Goal: Contribute content

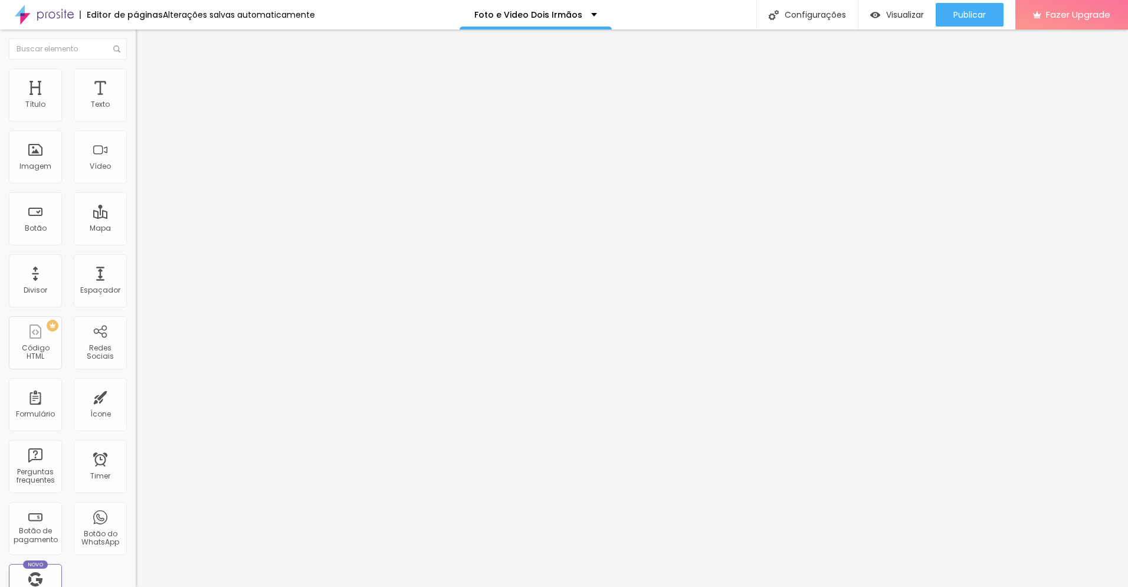
click at [146, 81] on span "Estilo" at bounding box center [155, 76] width 18 height 10
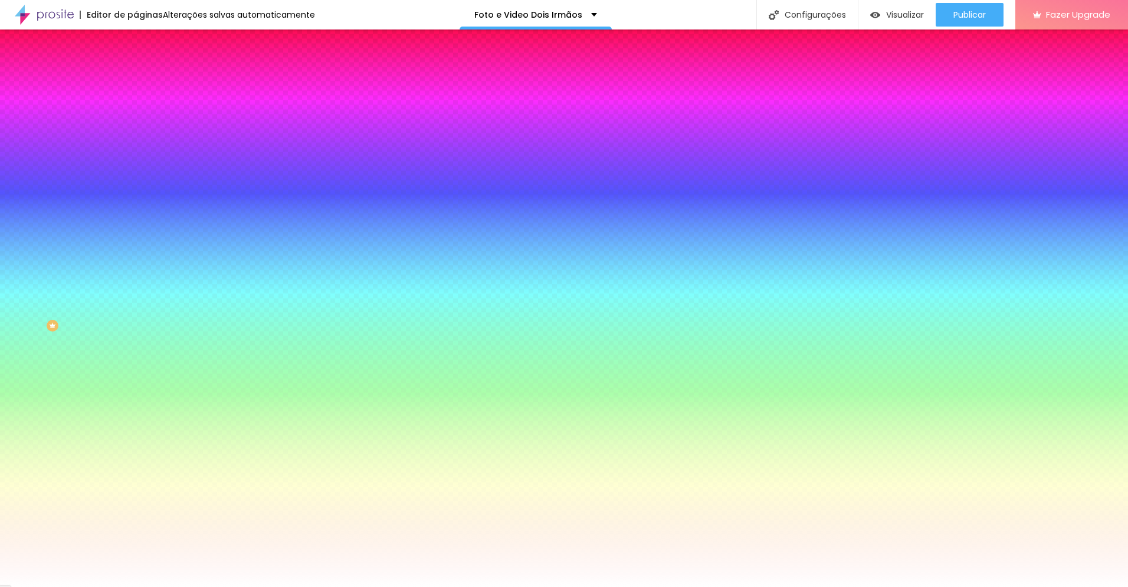
click at [146, 81] on span "Estilo" at bounding box center [155, 76] width 18 height 10
click at [136, 76] on img at bounding box center [141, 73] width 11 height 11
click at [145, 43] on img "button" at bounding box center [149, 42] width 9 height 9
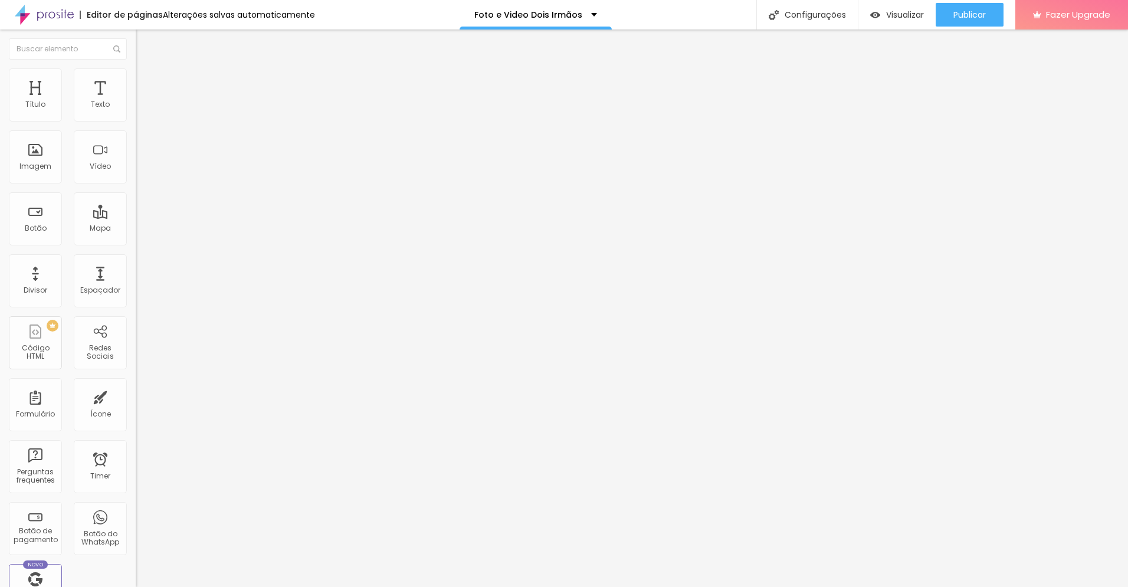
click at [136, 107] on span "Encaixotado" at bounding box center [159, 102] width 46 height 10
click at [136, 126] on span "Completo" at bounding box center [154, 121] width 36 height 10
click at [136, 114] on span "Encaixotado" at bounding box center [159, 109] width 46 height 10
click at [136, 126] on span "Completo" at bounding box center [154, 121] width 36 height 10
click at [136, 114] on span "Encaixotado" at bounding box center [159, 109] width 46 height 10
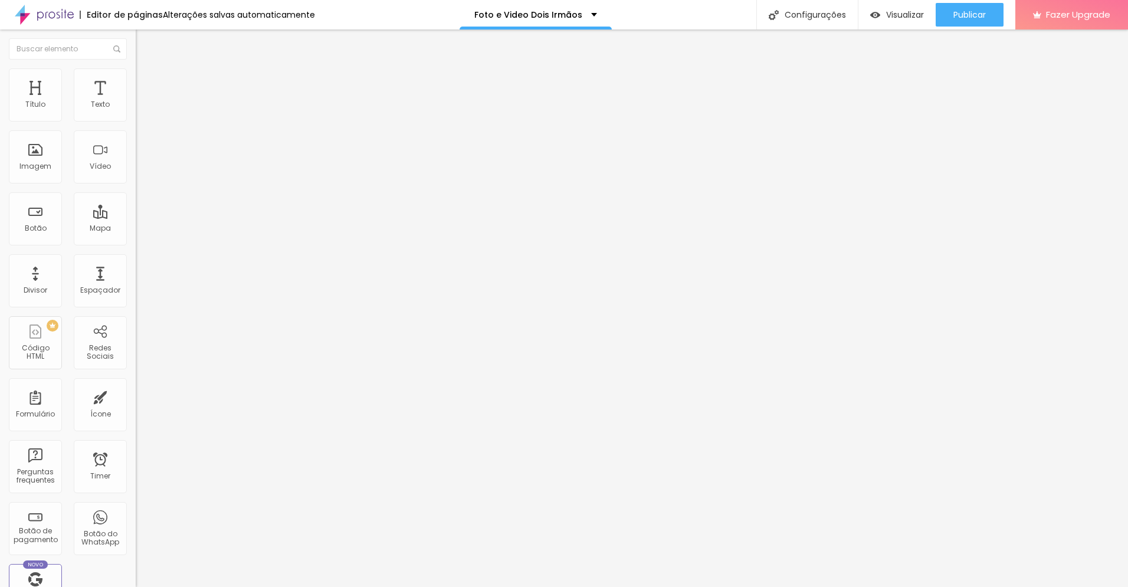
click at [146, 80] on span "Estilo" at bounding box center [155, 76] width 18 height 10
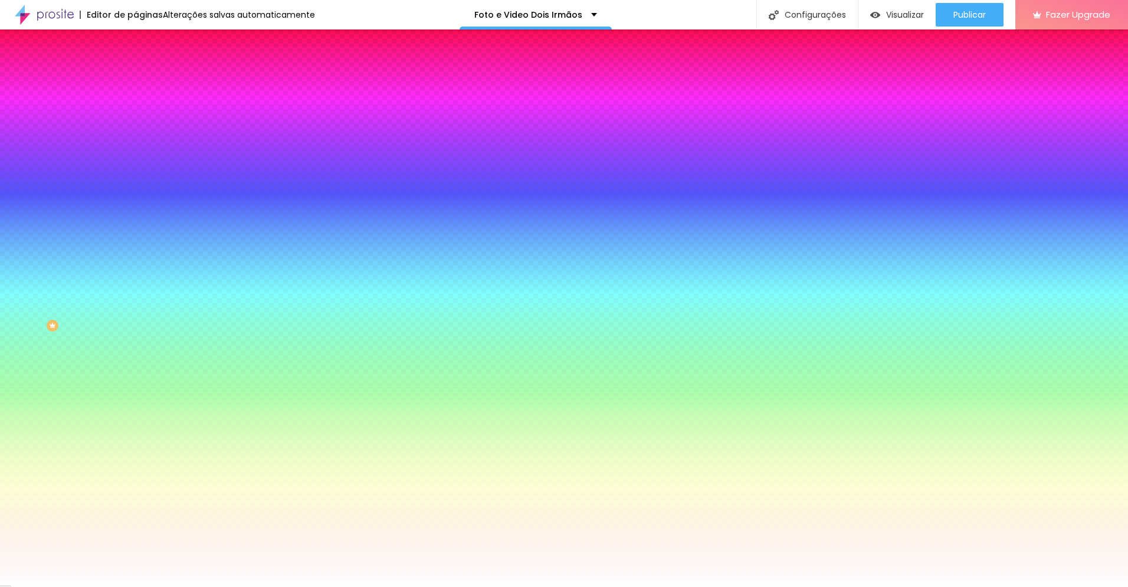
click at [136, 109] on span "Adicionar imagem" at bounding box center [174, 104] width 76 height 10
click at [200, 106] on img at bounding box center [203, 102] width 7 height 7
click at [146, 81] on span "Estilo" at bounding box center [155, 76] width 18 height 10
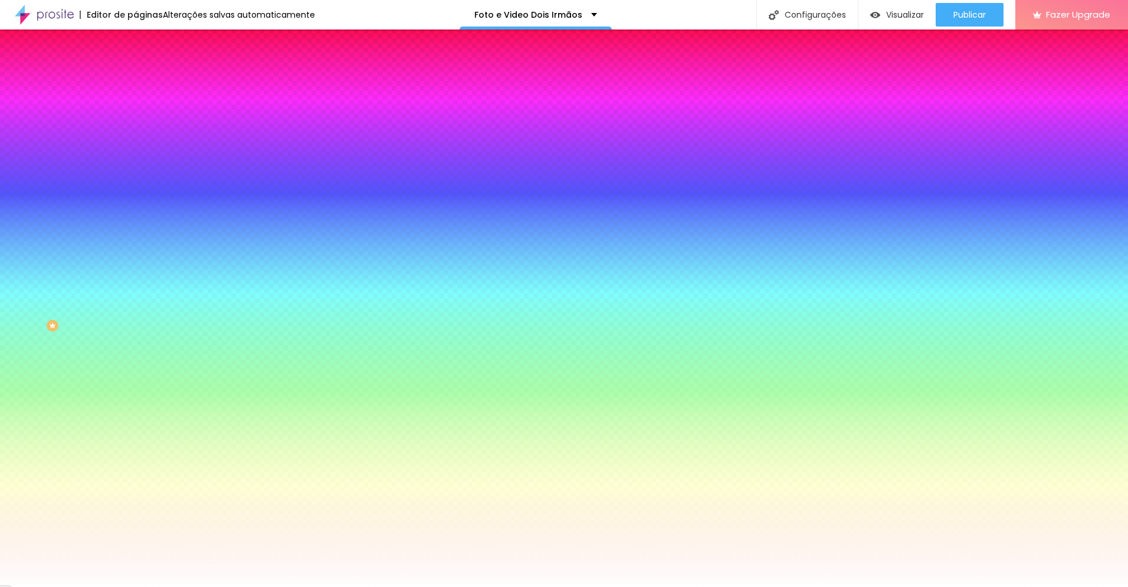
click at [146, 70] on span "Conteúdo" at bounding box center [164, 65] width 37 height 10
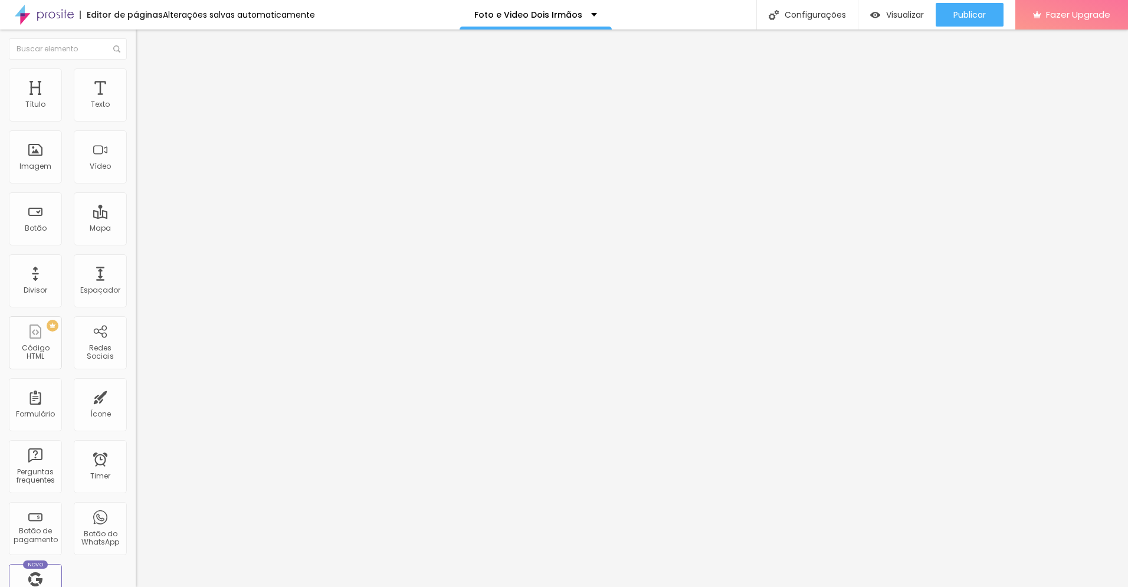
click at [136, 107] on span "Encaixotado" at bounding box center [159, 102] width 46 height 10
click at [136, 126] on span "Completo" at bounding box center [154, 121] width 36 height 10
click at [136, 75] on img at bounding box center [141, 73] width 11 height 11
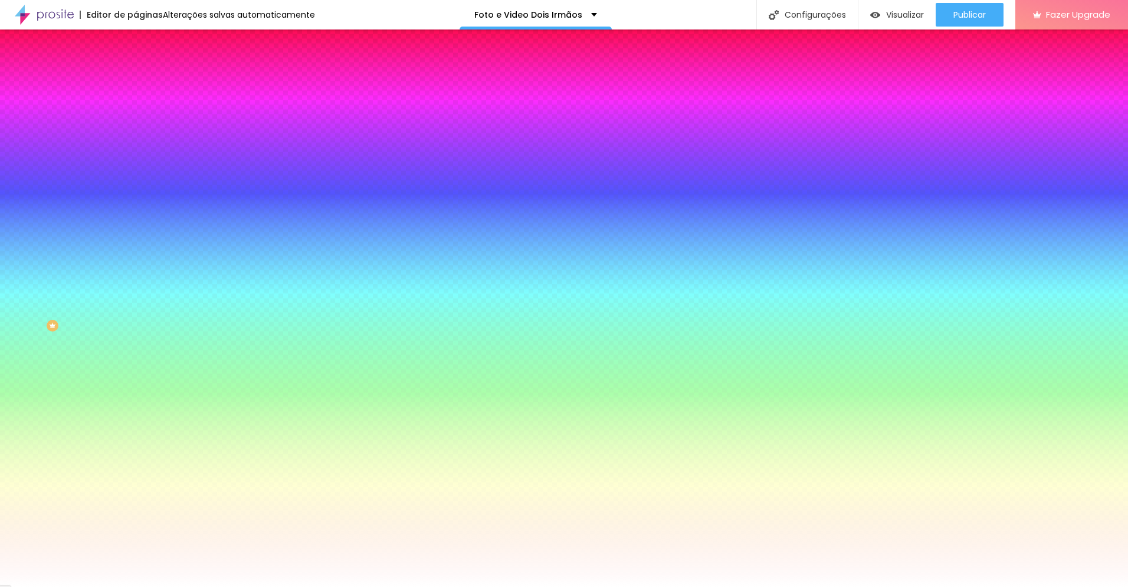
click at [136, 107] on div "Adicionar imagem" at bounding box center [204, 103] width 136 height 8
click at [136, 109] on span "Adicionar imagem" at bounding box center [174, 104] width 76 height 10
click at [48, 15] on img at bounding box center [44, 14] width 59 height 29
